Goal: Navigation & Orientation: Find specific page/section

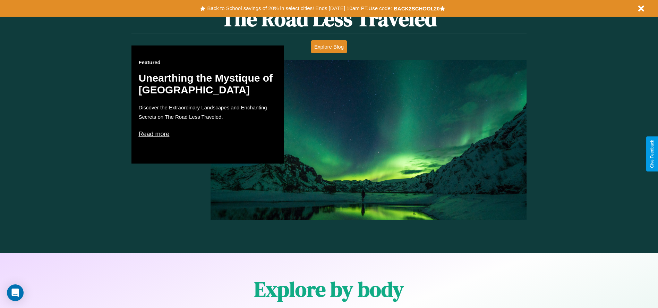
scroll to position [996, 0]
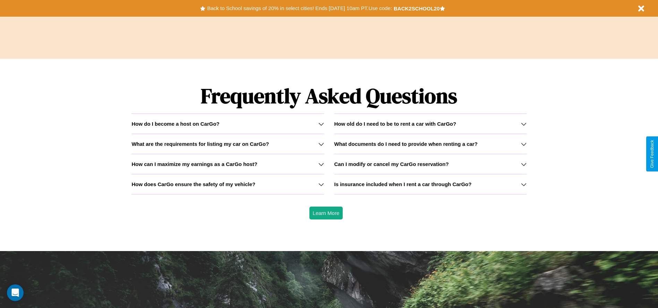
click at [430, 144] on h3 "What documents do I need to provide when renting a car?" at bounding box center [406, 144] width 143 height 6
click at [228, 144] on h3 "What are the requirements for listing my car on CarGo?" at bounding box center [200, 144] width 137 height 6
click at [430, 184] on h3 "Is insurance included when I rent a car through CarGo?" at bounding box center [403, 184] width 137 height 6
click at [321, 164] on icon at bounding box center [322, 164] width 6 height 6
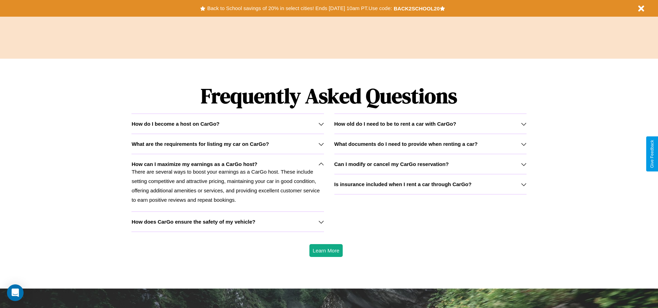
click at [524, 164] on icon at bounding box center [524, 164] width 6 height 6
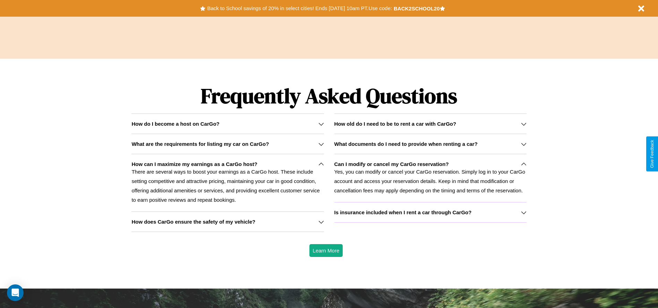
click at [228, 124] on div "How do I become a host on CarGo?" at bounding box center [228, 124] width 192 height 6
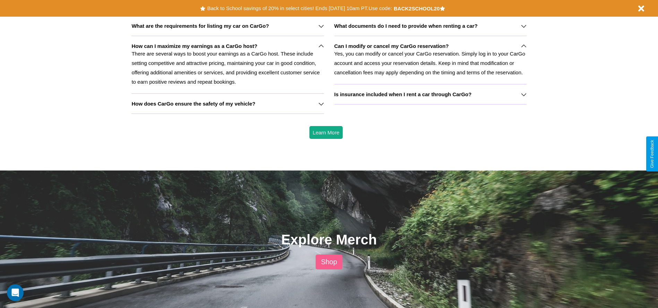
scroll to position [832, 0]
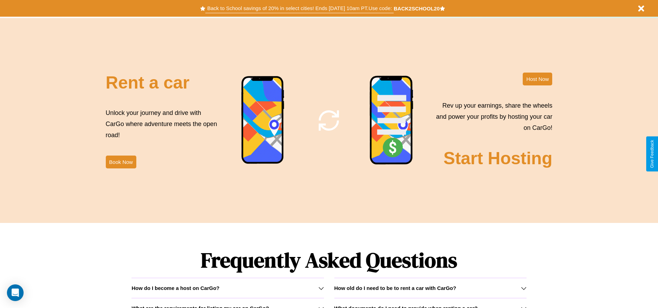
click at [300, 8] on button "Back to School savings of 20% in select cities! Ends [DATE] 10am PT. Use code:" at bounding box center [299, 8] width 188 height 10
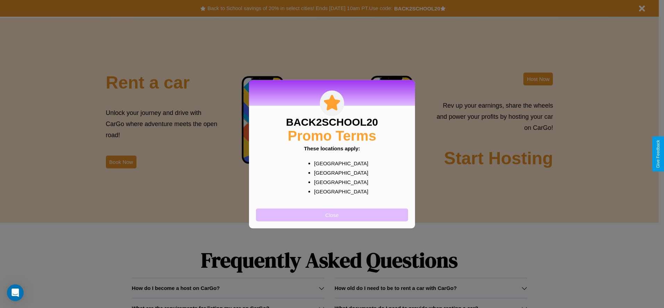
click at [332, 215] on button "Close" at bounding box center [332, 214] width 152 height 13
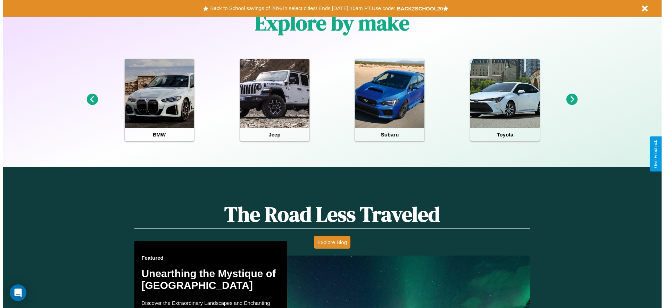
scroll to position [0, 0]
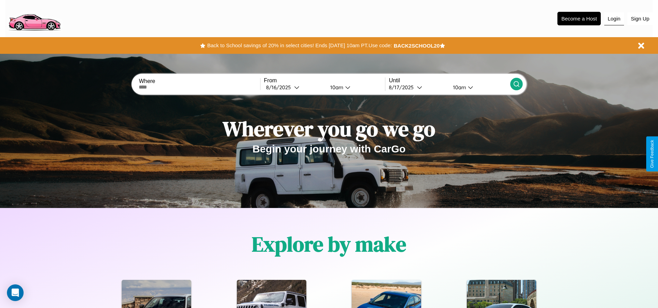
click at [614, 18] on button "Login" at bounding box center [615, 18] width 20 height 13
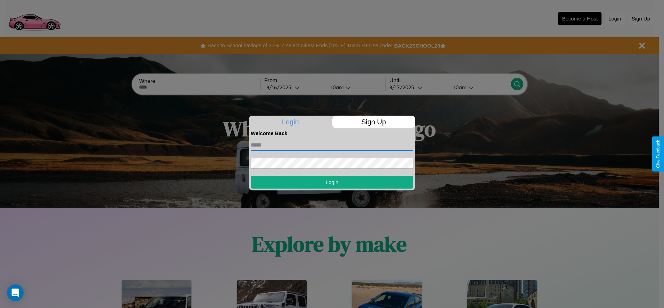
click at [332, 145] on input "text" at bounding box center [332, 145] width 162 height 11
type input "**********"
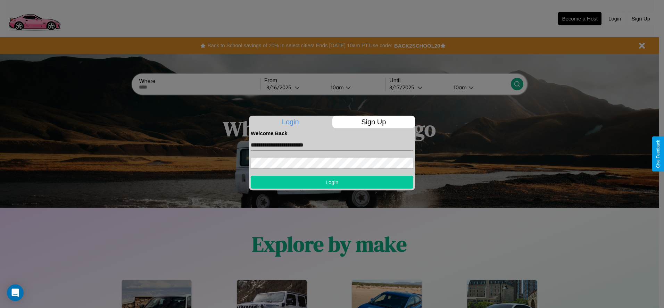
click at [332, 182] on button "Login" at bounding box center [332, 182] width 162 height 13
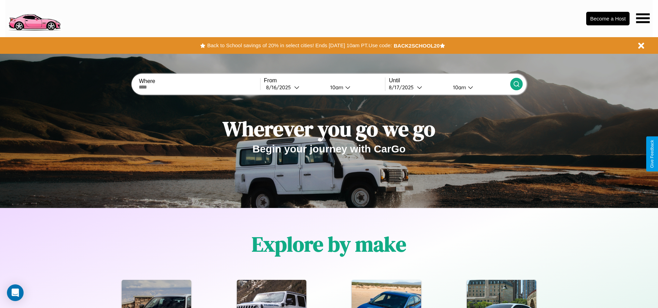
click at [643, 18] on icon at bounding box center [644, 18] width 14 height 10
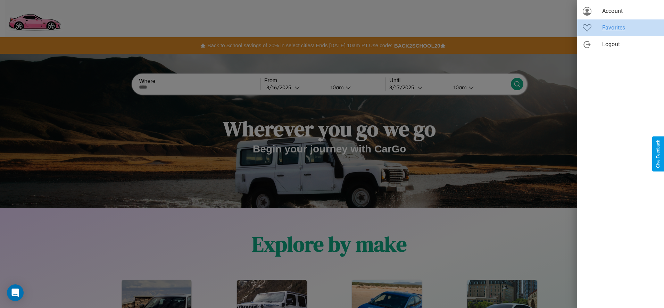
click at [620, 28] on span "Favorites" at bounding box center [630, 28] width 56 height 8
